Goal: Navigation & Orientation: Find specific page/section

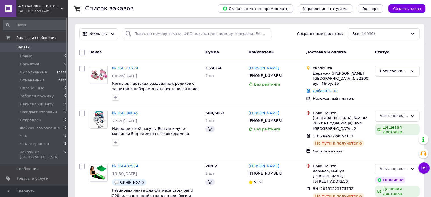
click at [31, 186] on span "Уведомления" at bounding box center [29, 188] width 26 height 5
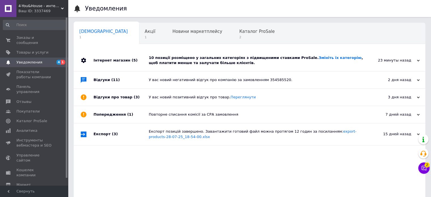
click at [181, 56] on div "10 позиції розміщено у загальних категоріях з підвищеними ставками ProSale. Змі…" at bounding box center [256, 60] width 214 height 10
click at [139, 35] on div "Акції 1" at bounding box center [153, 34] width 28 height 22
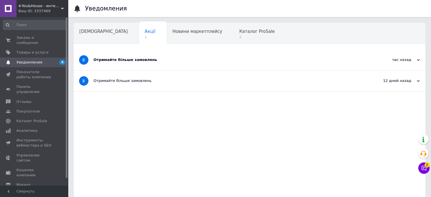
click at [161, 59] on div "Отримайте більше замовлень" at bounding box center [227, 59] width 269 height 5
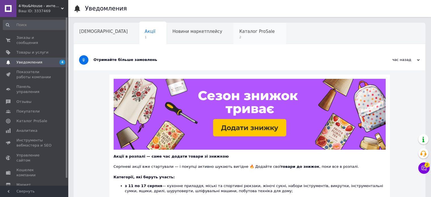
click at [239, 32] on span "Каталог ProSale" at bounding box center [256, 31] width 35 height 5
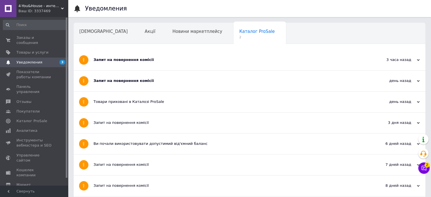
drag, startPoint x: 145, startPoint y: 84, endPoint x: 146, endPoint y: 64, distance: 19.6
click at [145, 84] on div "Запит на повернення комісії" at bounding box center [227, 81] width 269 height 21
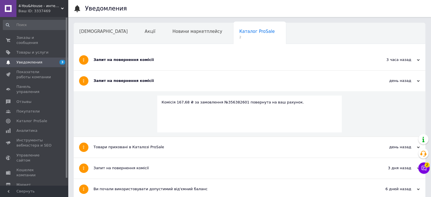
click at [146, 64] on div "Запит на повернення комісії" at bounding box center [227, 60] width 269 height 21
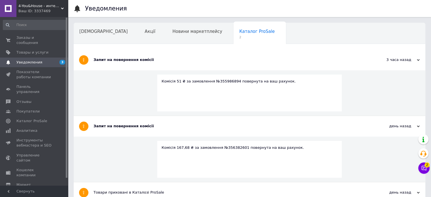
click at [124, 50] on span "Навчання та заходи" at bounding box center [101, 52] width 45 height 5
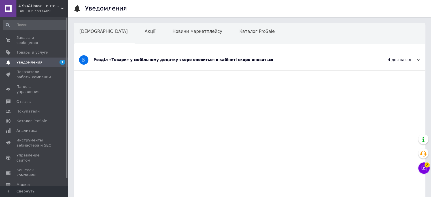
click at [150, 66] on div "Розділ «Товари» у мобільному додатку скоро оновиться в кабінеті скоро оновиться" at bounding box center [227, 60] width 269 height 21
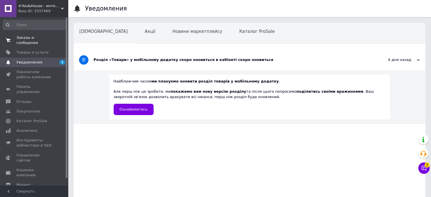
click at [35, 39] on span "Заказы и сообщения" at bounding box center [34, 40] width 36 height 10
